Goal: Task Accomplishment & Management: Use online tool/utility

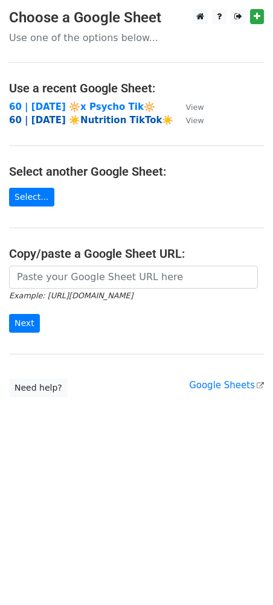
click at [94, 115] on strong "60 | AUG 9 ☀️Nutrition TikTok☀️" at bounding box center [91, 120] width 164 height 11
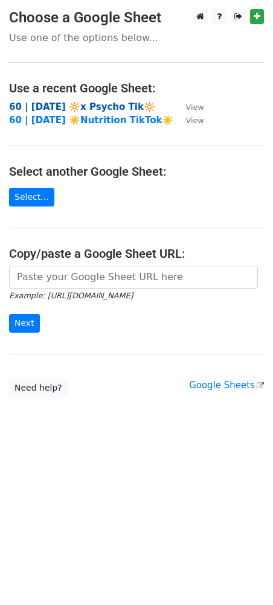
click at [95, 107] on strong "60 | SEP 5 2025 🔆x Psycho Tik🔆" at bounding box center [82, 106] width 146 height 11
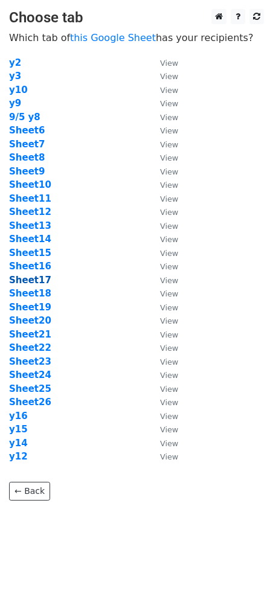
click at [34, 277] on strong "Sheet17" at bounding box center [30, 280] width 42 height 11
click at [28, 280] on strong "Sheet17" at bounding box center [30, 280] width 42 height 11
click at [25, 281] on strong "Sheet17" at bounding box center [30, 280] width 42 height 11
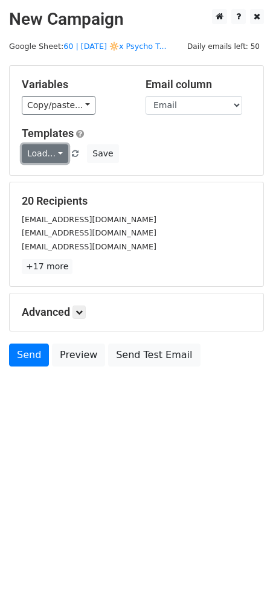
click at [37, 148] on link "Load..." at bounding box center [45, 153] width 46 height 19
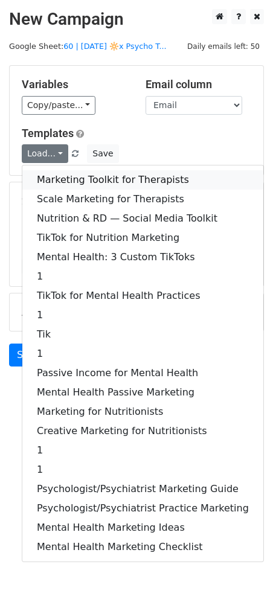
click at [108, 182] on link "Marketing Toolkit for Therapists" at bounding box center [142, 179] width 241 height 19
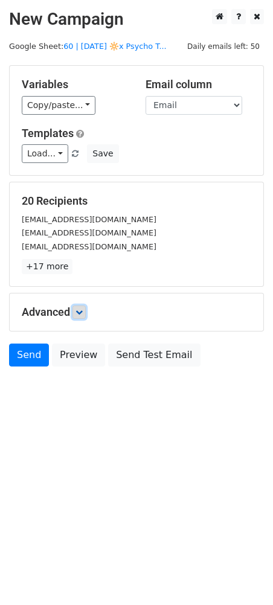
click at [83, 312] on icon at bounding box center [78, 311] width 7 height 7
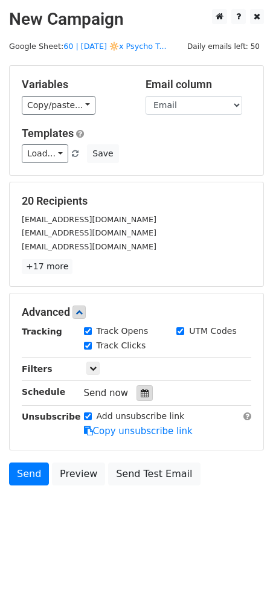
click at [141, 394] on icon at bounding box center [145, 393] width 8 height 8
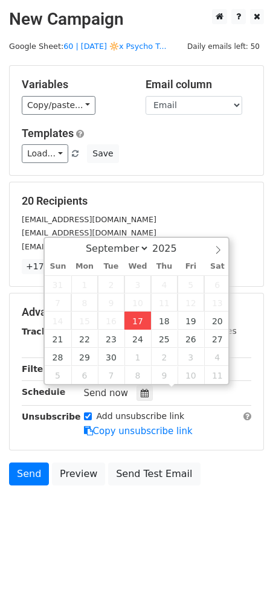
type input "2025-09-17 13:33"
type input "01"
type input "33"
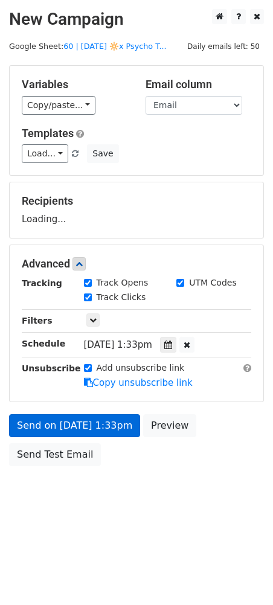
drag, startPoint x: 106, startPoint y: 395, endPoint x: 102, endPoint y: 416, distance: 20.8
click at [105, 403] on form "Variables Copy/paste... {{Email}} Email column Email Templates Load... Marketin…" at bounding box center [136, 268] width 255 height 407
click at [101, 418] on form "Variables Copy/paste... {{Email}} Email column Email Templates Load... Marketin…" at bounding box center [136, 268] width 255 height 407
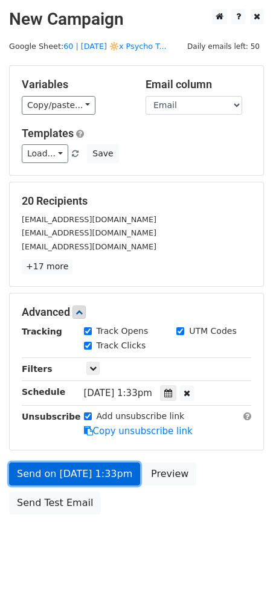
click at [71, 480] on link "Send on Sep 17 at 1:33pm" at bounding box center [74, 473] width 131 height 23
click at [74, 469] on link "Send on Sep 17 at 1:33pm" at bounding box center [74, 473] width 131 height 23
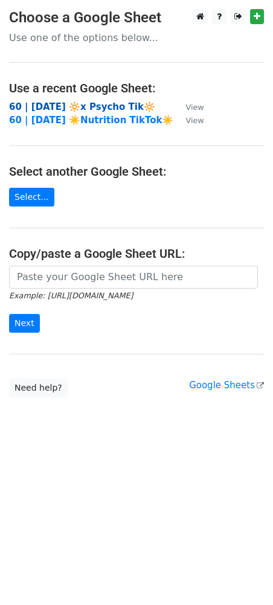
click at [92, 104] on strong "60 | [DATE] 🔆x Psycho Tik🔆" at bounding box center [82, 106] width 146 height 11
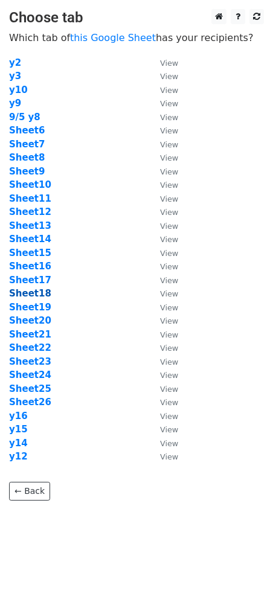
click at [36, 294] on strong "Sheet18" at bounding box center [30, 293] width 42 height 11
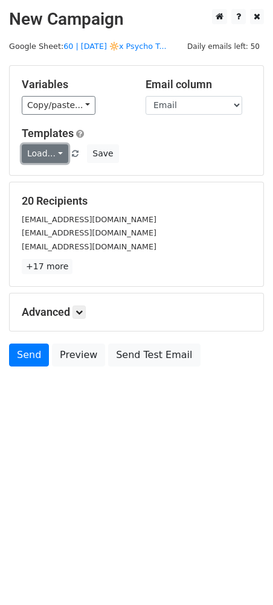
click at [50, 150] on link "Load..." at bounding box center [45, 153] width 46 height 19
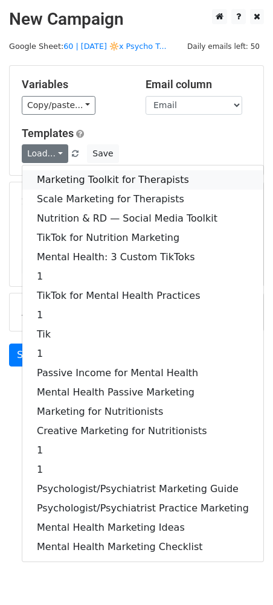
click at [120, 183] on link "Marketing Toolkit for Therapists" at bounding box center [142, 179] width 241 height 19
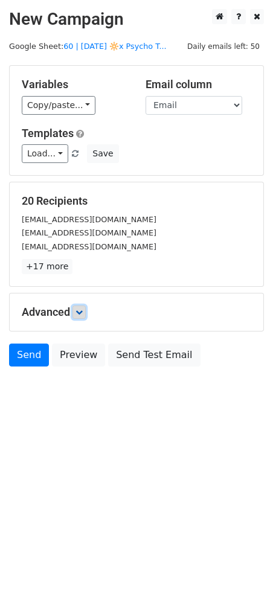
click at [83, 308] on icon at bounding box center [78, 311] width 7 height 7
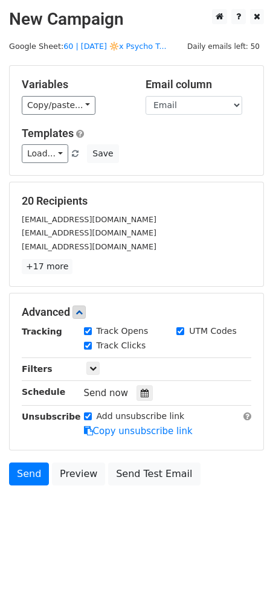
drag, startPoint x: 139, startPoint y: 391, endPoint x: 155, endPoint y: 391, distance: 16.3
click at [141, 391] on icon at bounding box center [145, 393] width 8 height 8
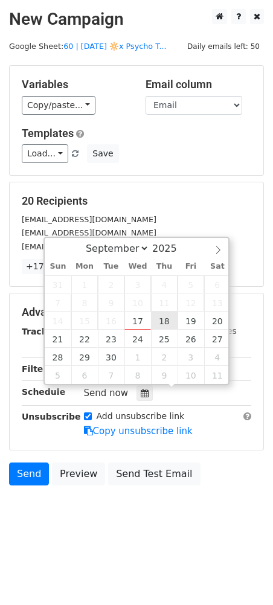
type input "2025-09-18 12:00"
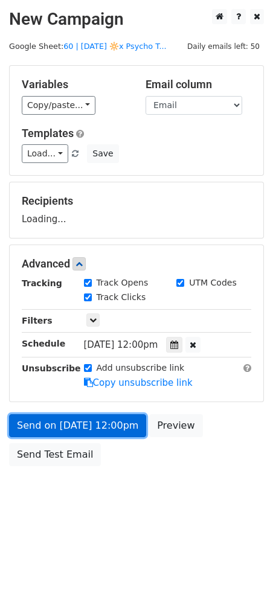
click at [126, 414] on link "Send on Sep 18 at 12:00pm" at bounding box center [77, 425] width 137 height 23
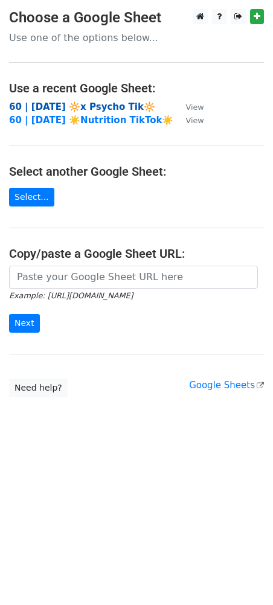
click at [81, 104] on strong "60 | [DATE] 🔆x Psycho Tik🔆" at bounding box center [82, 106] width 146 height 11
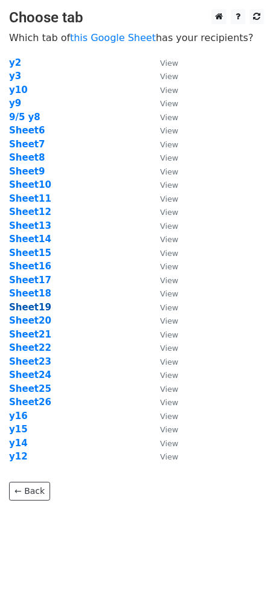
click at [37, 308] on strong "Sheet19" at bounding box center [30, 307] width 42 height 11
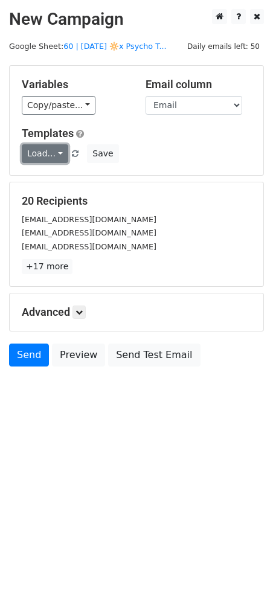
click at [44, 153] on link "Load..." at bounding box center [45, 153] width 46 height 19
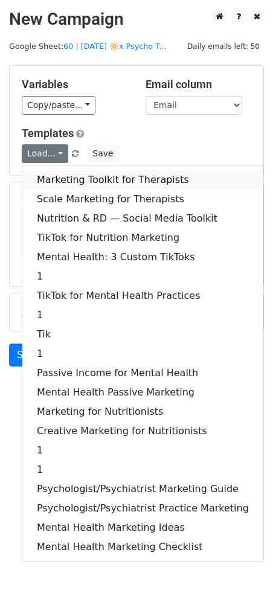
click at [45, 170] on link "Marketing Toolkit for Therapists" at bounding box center [142, 179] width 241 height 19
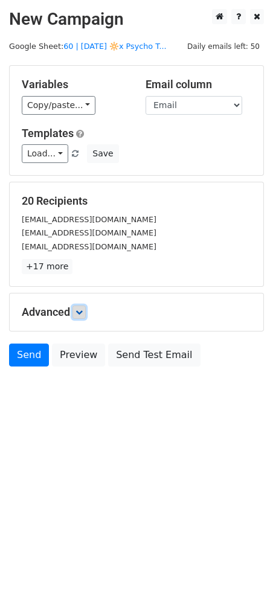
click at [78, 308] on icon at bounding box center [78, 311] width 7 height 7
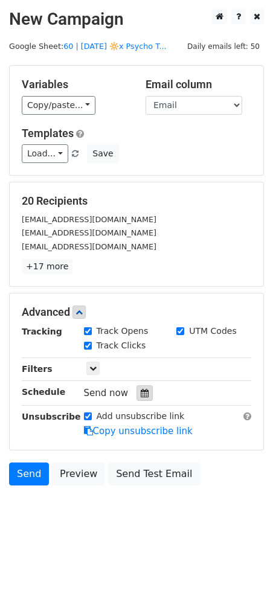
click at [139, 385] on div at bounding box center [144, 393] width 16 height 16
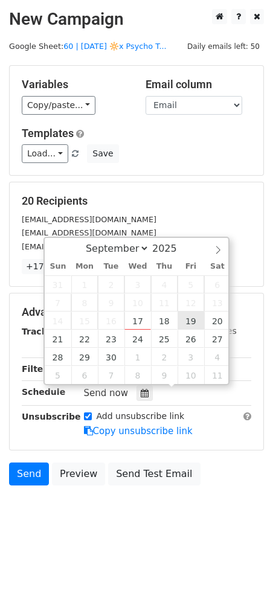
type input "2025-09-19 12:00"
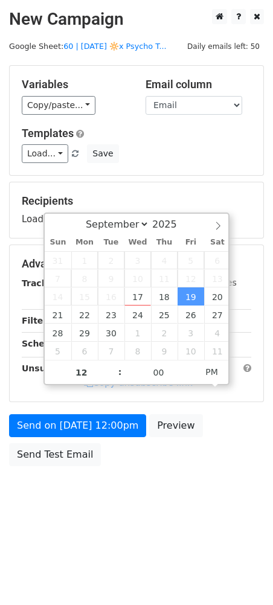
click at [97, 439] on div "Send on Sep 19 at 12:00pm Preview Send Test Email" at bounding box center [136, 443] width 273 height 58
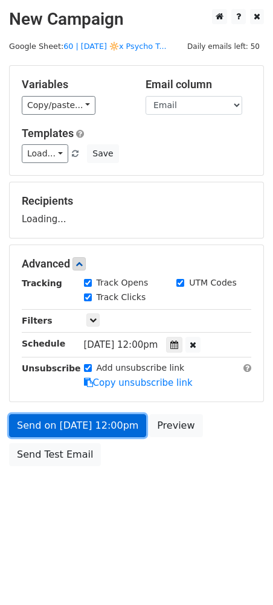
click at [97, 434] on link "Send on Sep 19 at 12:00pm" at bounding box center [77, 425] width 137 height 23
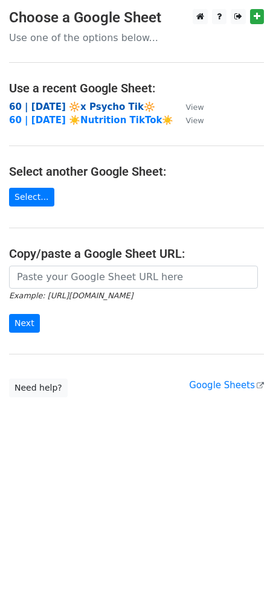
click at [88, 106] on strong "60 | [DATE] 🔆x Psycho Tik🔆" at bounding box center [82, 106] width 146 height 11
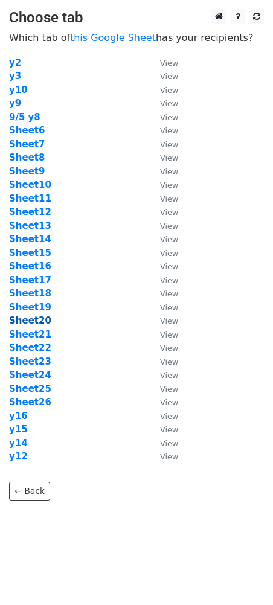
click at [33, 315] on strong "Sheet20" at bounding box center [30, 320] width 42 height 11
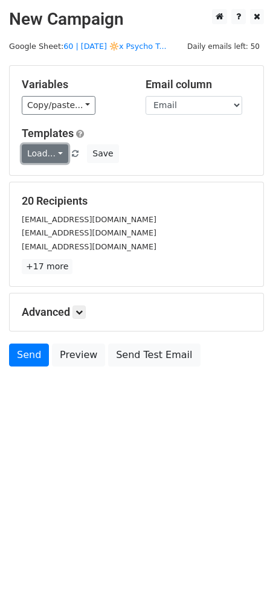
click at [48, 154] on link "Load..." at bounding box center [45, 153] width 46 height 19
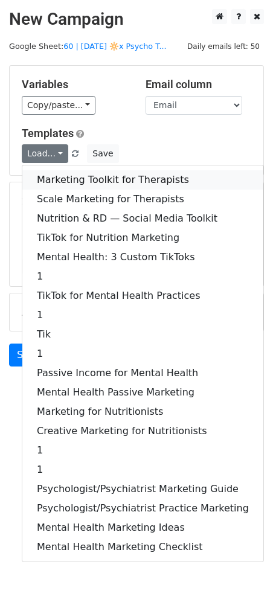
click at [52, 181] on link "Marketing Toolkit for Therapists" at bounding box center [142, 179] width 241 height 19
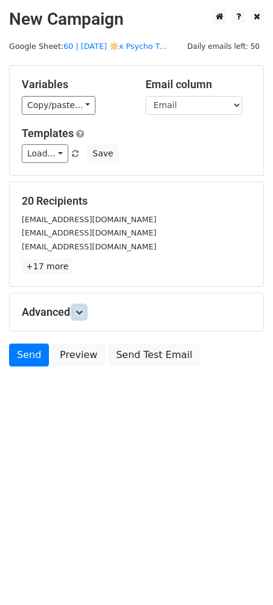
click at [77, 307] on link at bounding box center [78, 311] width 13 height 13
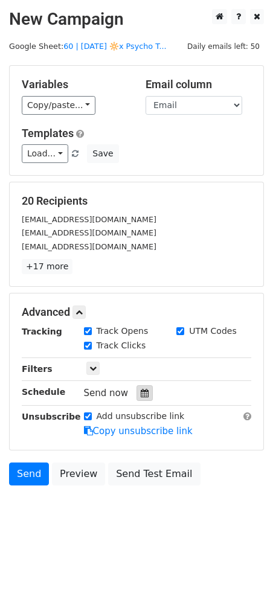
click at [142, 389] on icon at bounding box center [145, 393] width 8 height 8
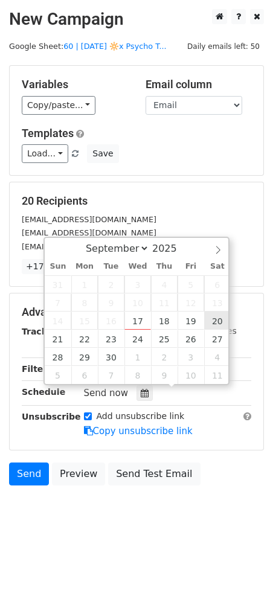
type input "2025-09-20 12:00"
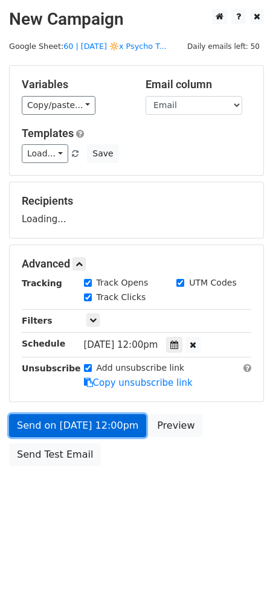
click at [114, 430] on link "Send on Sep 20 at 12:00pm" at bounding box center [77, 425] width 137 height 23
